Goal: Task Accomplishment & Management: Use online tool/utility

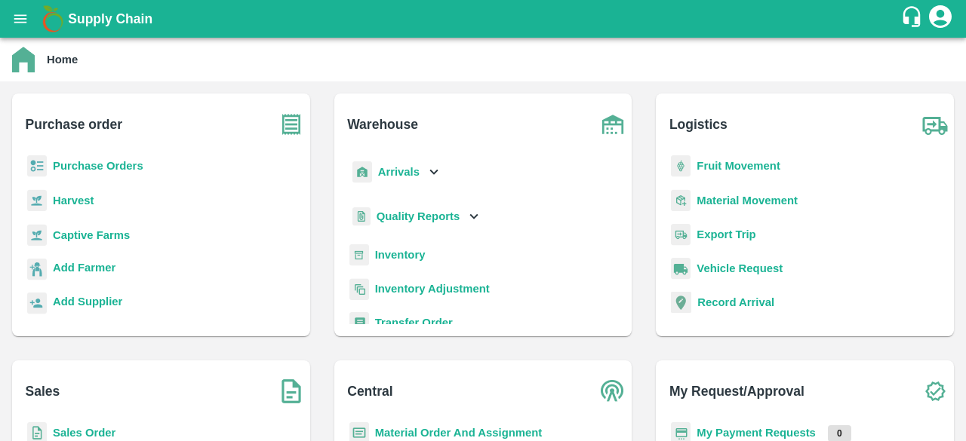
scroll to position [173, 0]
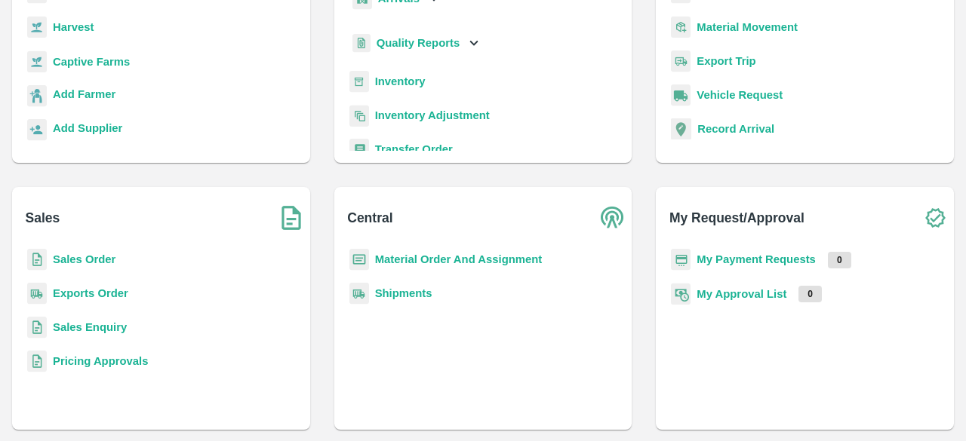
click at [87, 256] on b "Sales Order" at bounding box center [84, 259] width 63 height 12
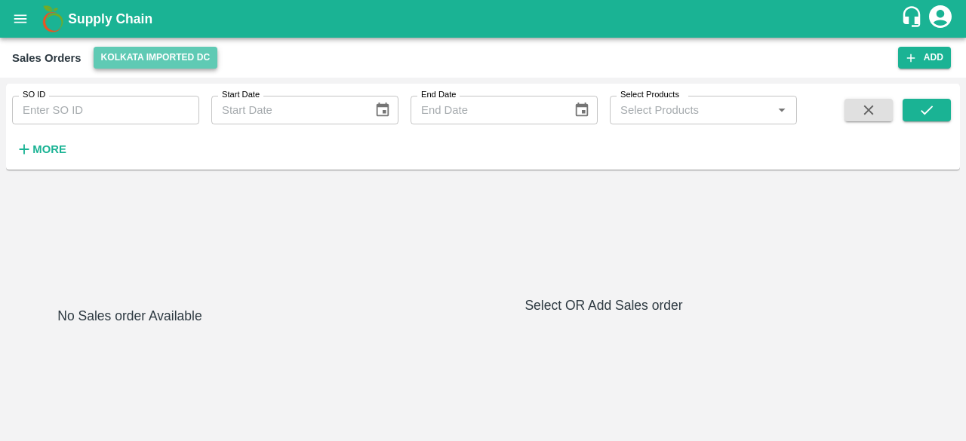
click at [168, 53] on button "Kolkata Imported DC" at bounding box center [156, 58] width 124 height 22
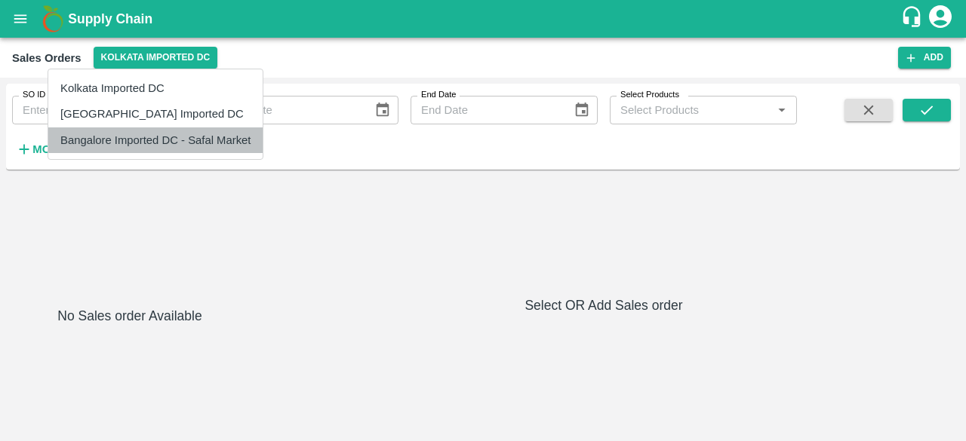
click at [166, 127] on li "Bangalore Imported DC - Safal Market" at bounding box center [155, 140] width 214 height 26
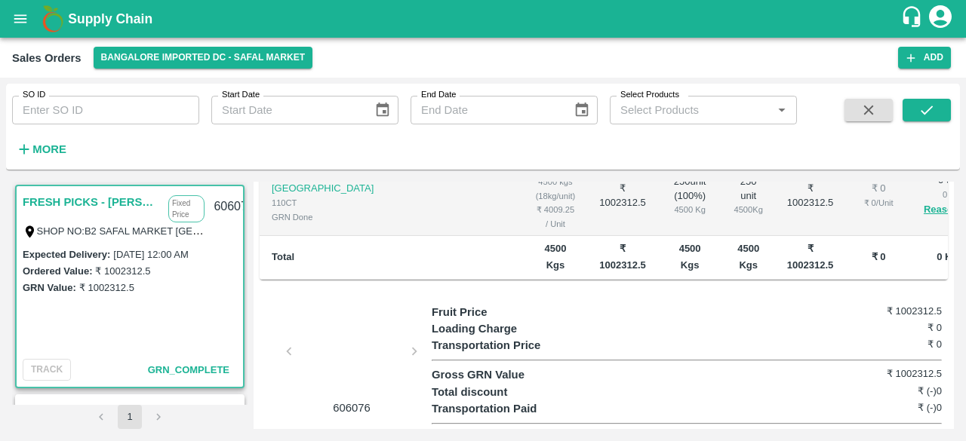
click at [120, 12] on b "Supply Chain" at bounding box center [110, 18] width 84 height 15
